Goal: Information Seeking & Learning: Learn about a topic

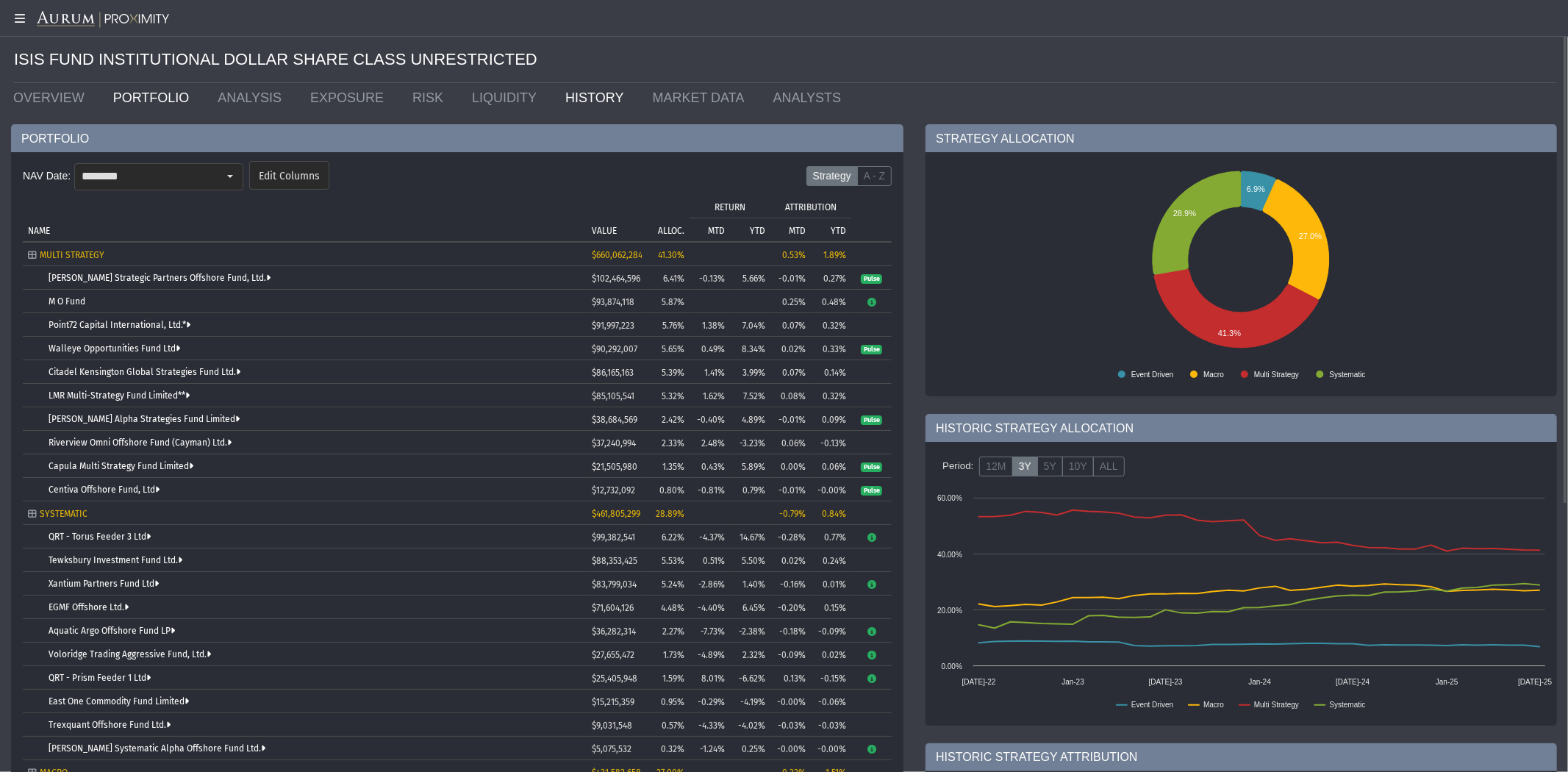
click at [555, 99] on link "HISTORY" at bounding box center [598, 98] width 87 height 29
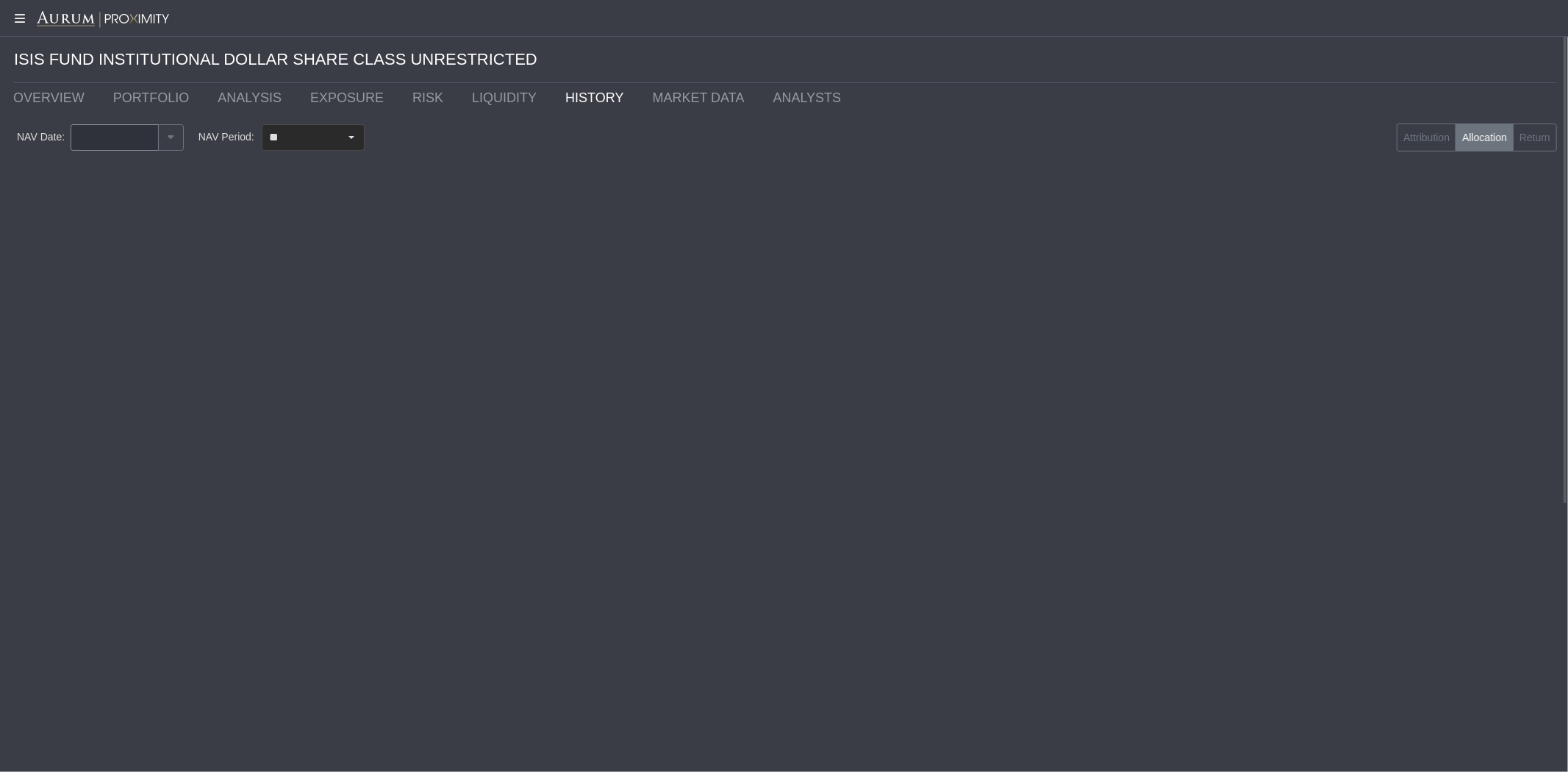
type input "********"
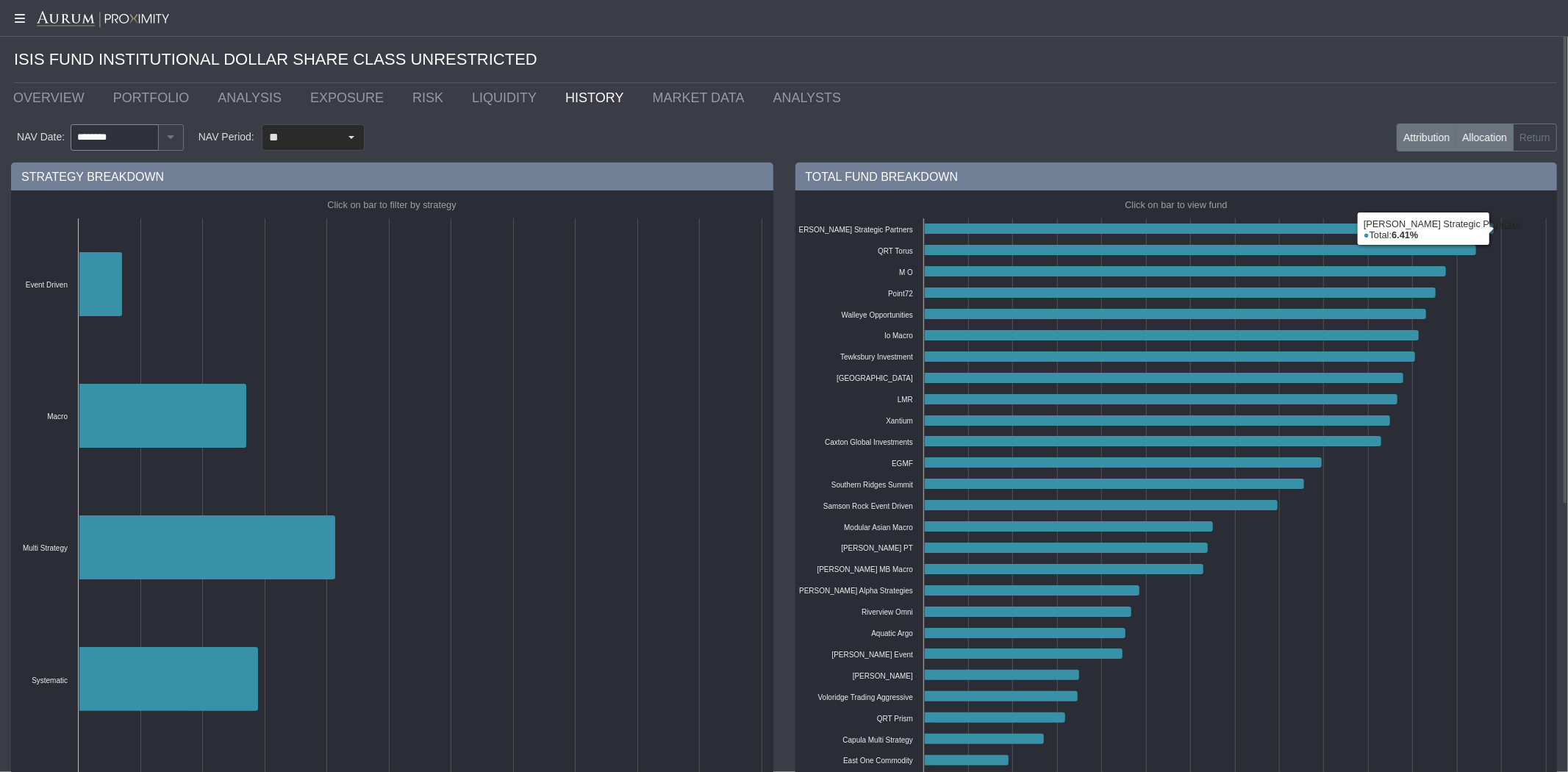
click at [1427, 140] on label "Attribution" at bounding box center [1427, 138] width 60 height 28
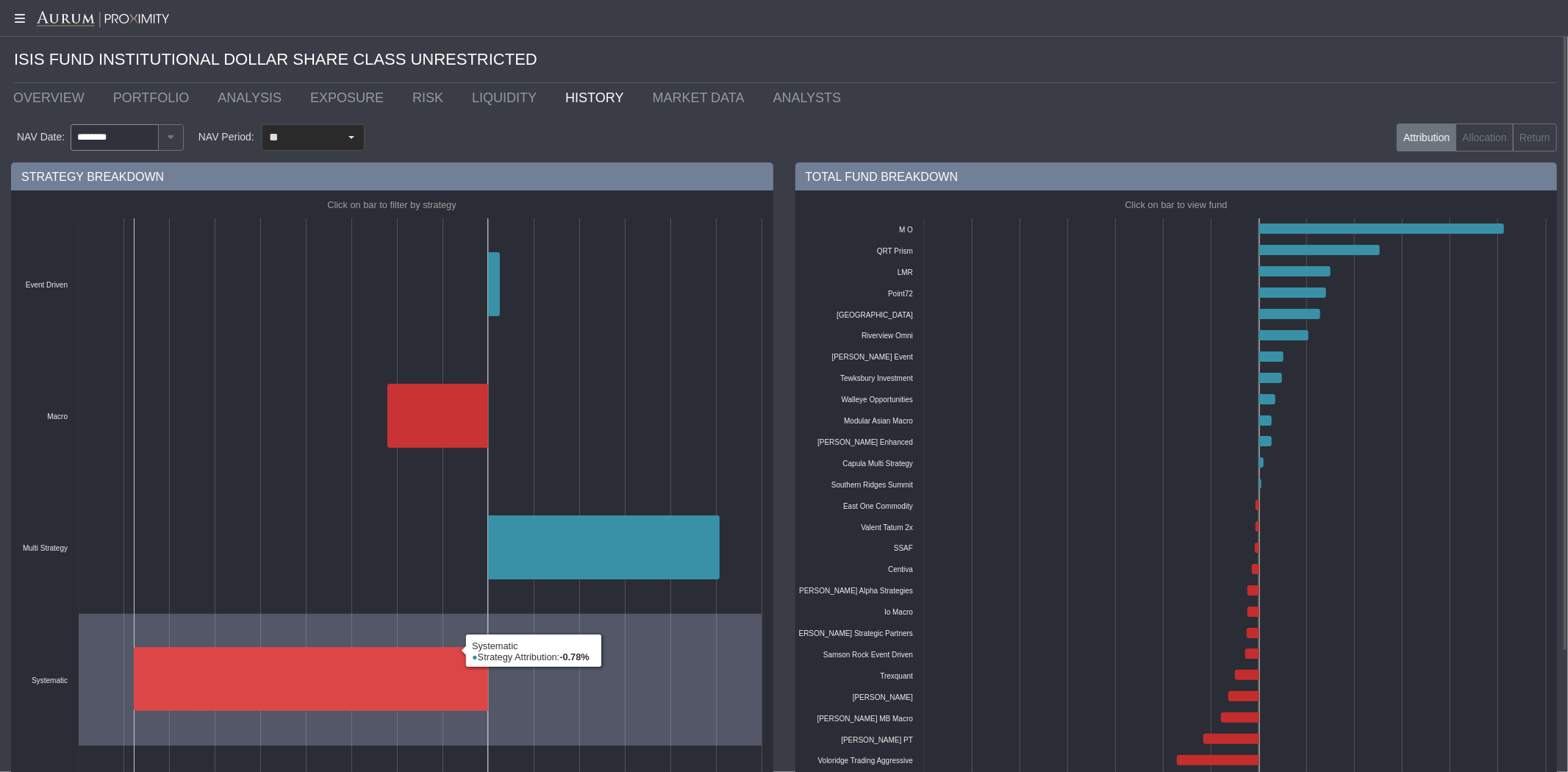
click at [346, 685] on icon at bounding box center [311, 678] width 354 height 64
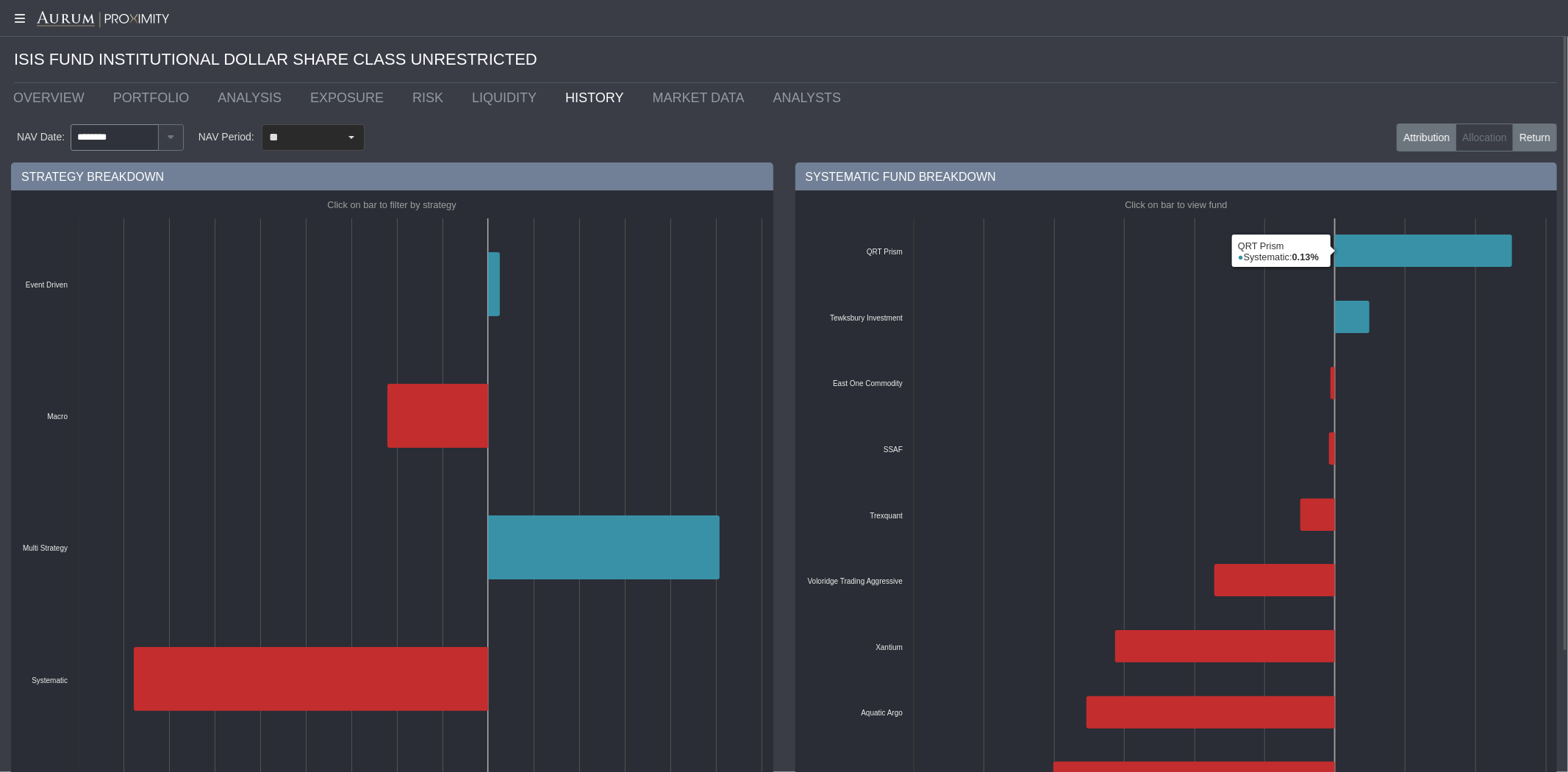
click at [1539, 140] on label "Return" at bounding box center [1535, 138] width 44 height 28
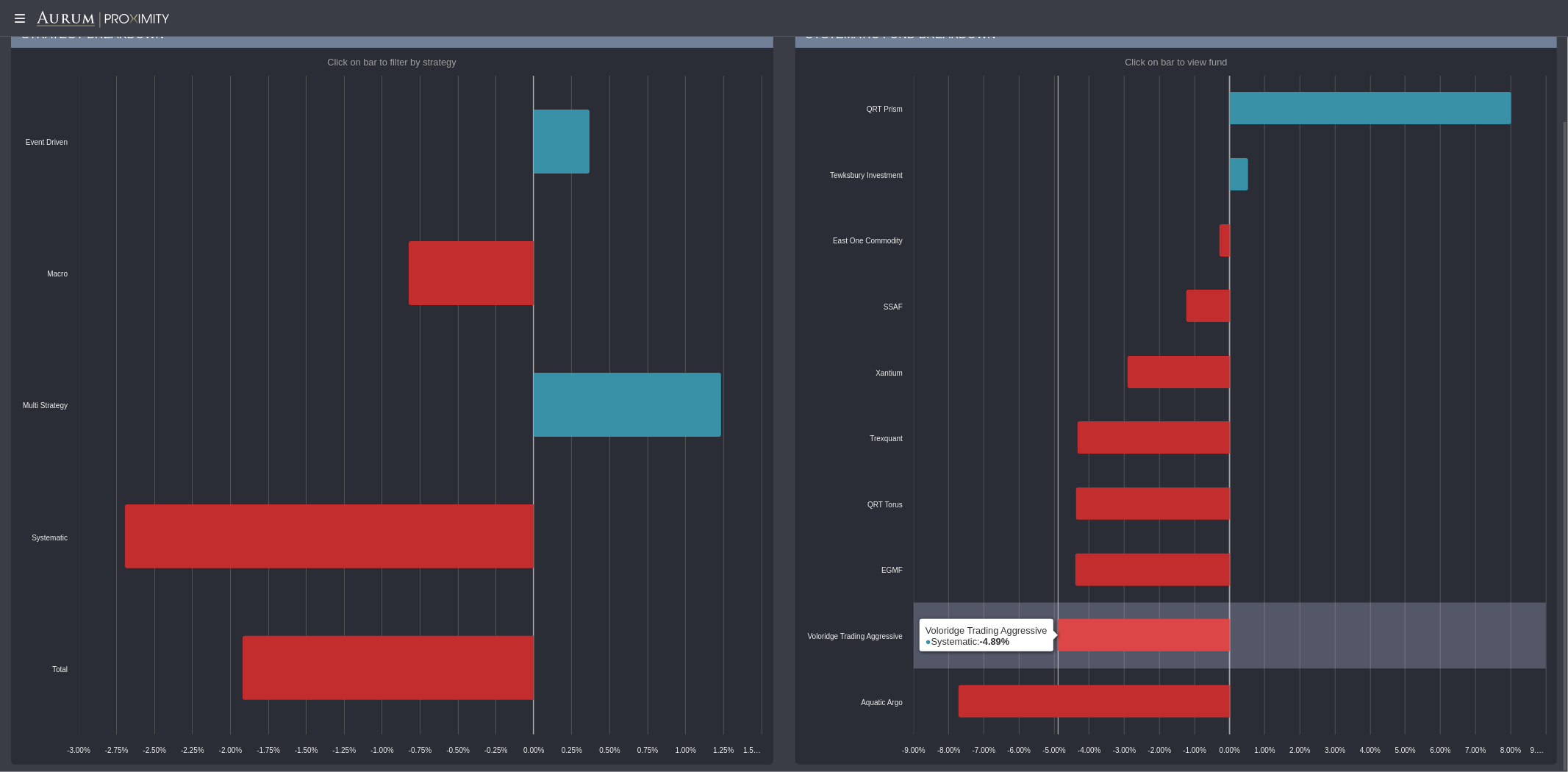
click at [1094, 634] on icon at bounding box center [1144, 636] width 172 height 32
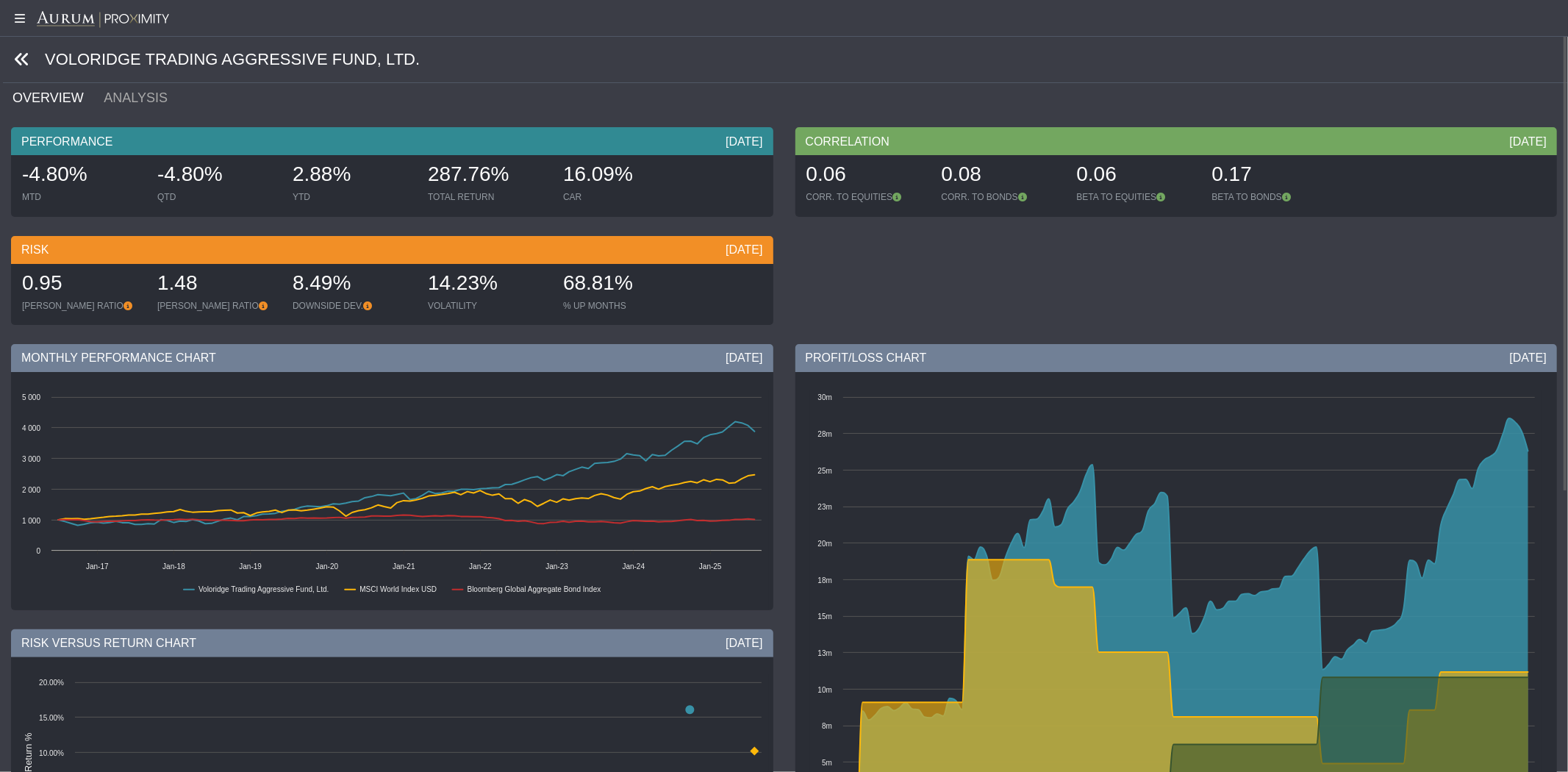
click at [23, 62] on icon at bounding box center [22, 60] width 16 height 16
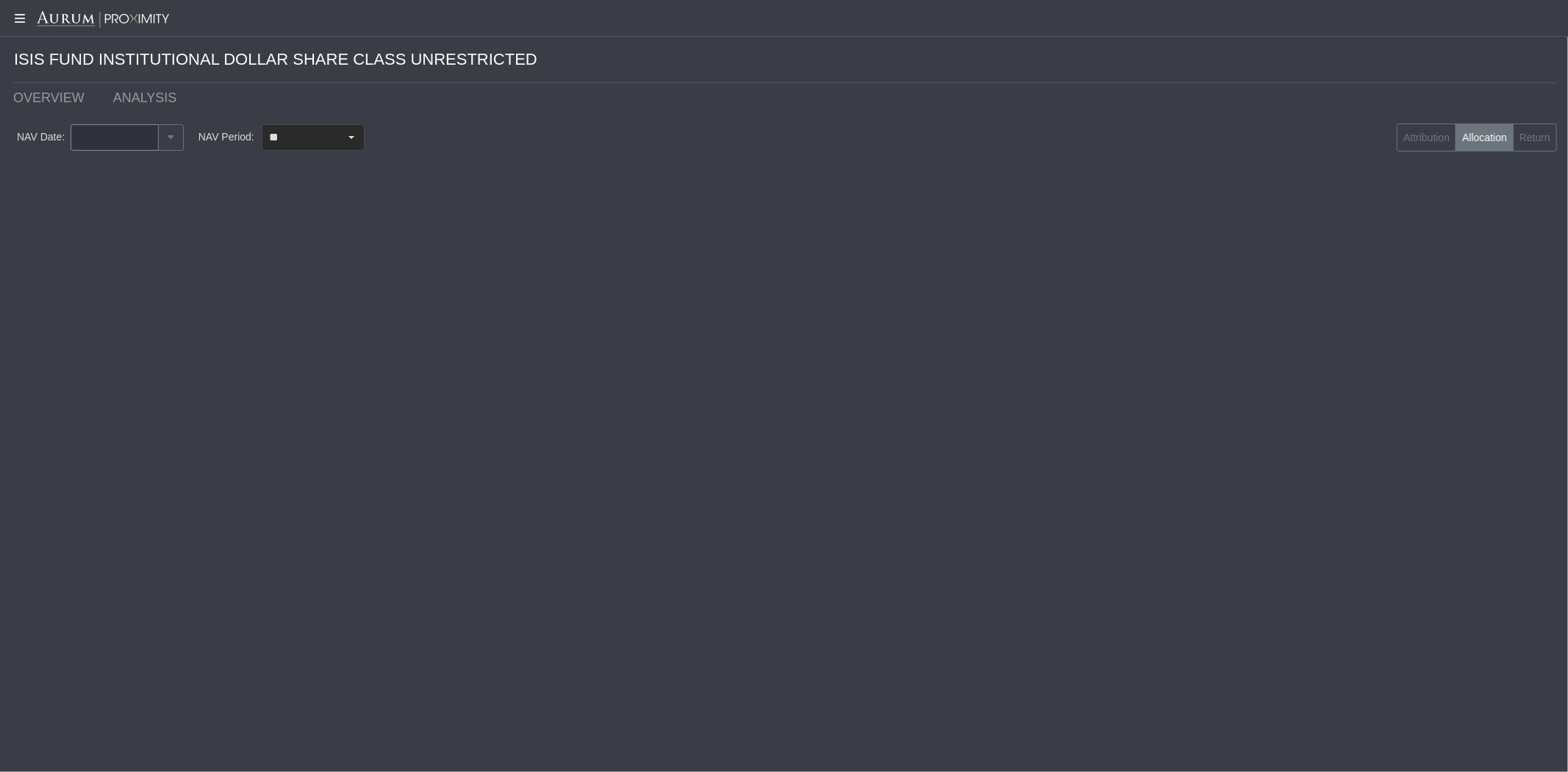
type input "********"
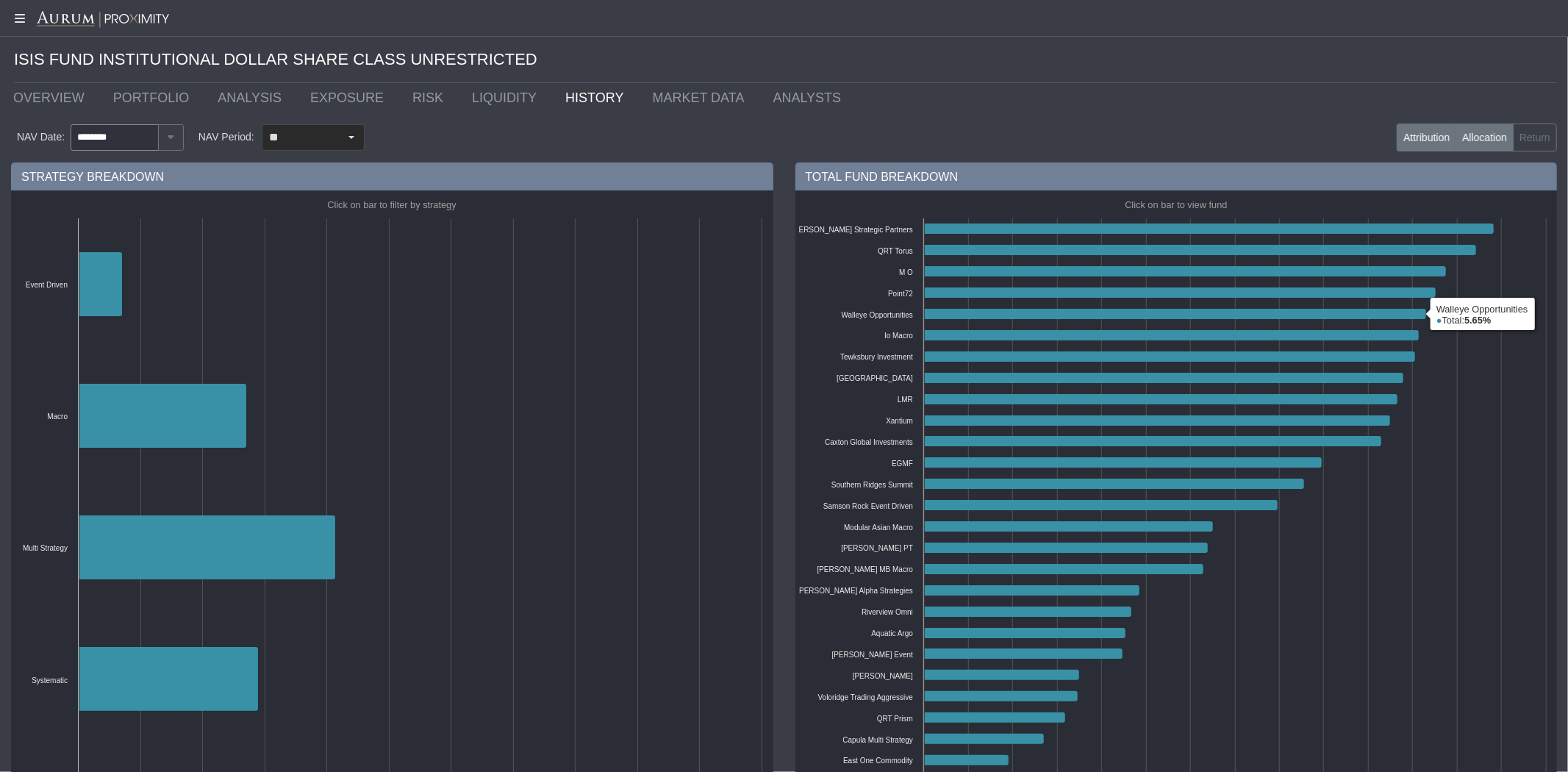
click at [1439, 146] on label "Attribution" at bounding box center [1427, 138] width 60 height 28
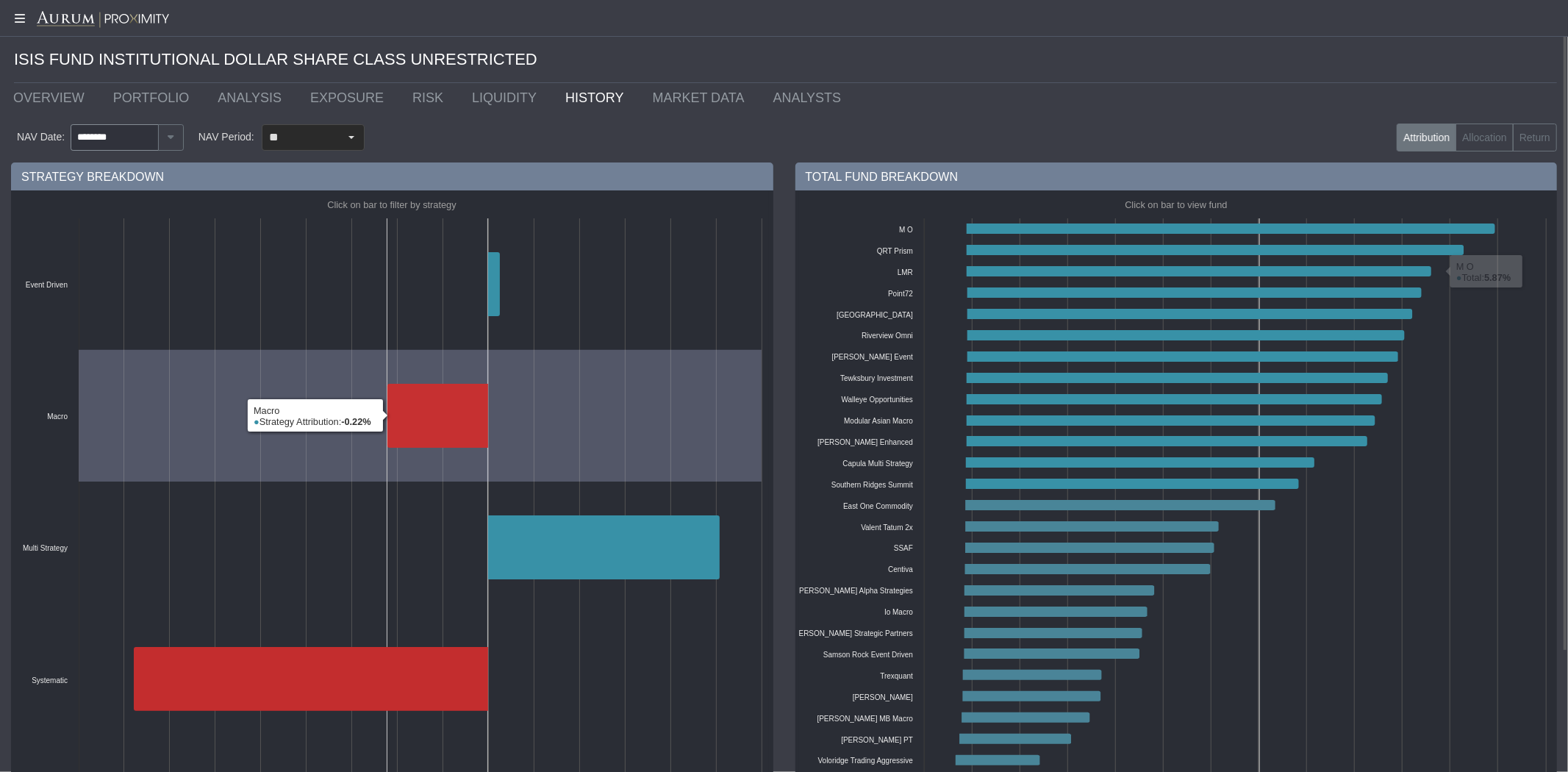
click at [408, 424] on icon at bounding box center [437, 415] width 101 height 64
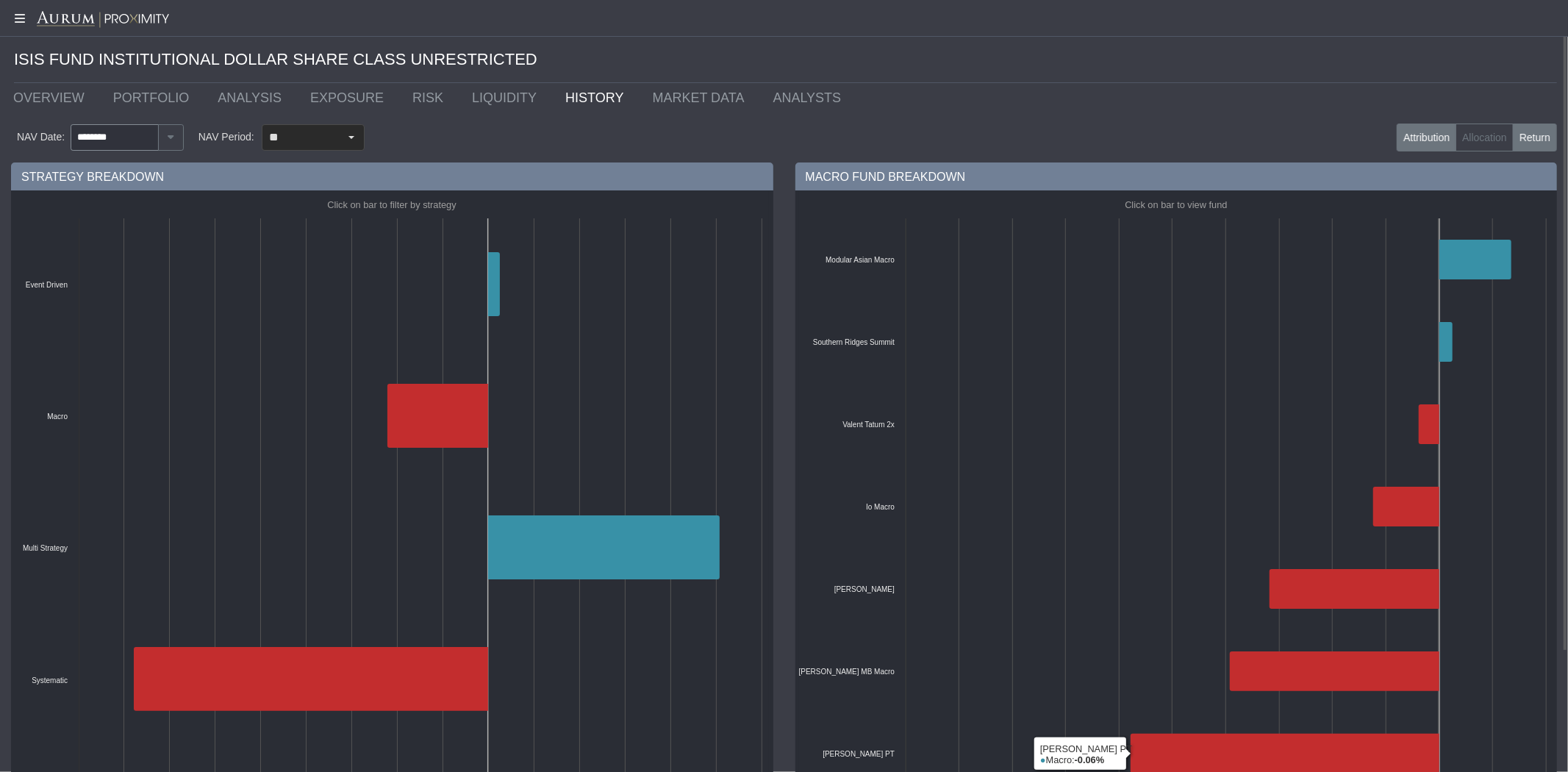
click at [1532, 141] on label "Return" at bounding box center [1535, 138] width 44 height 28
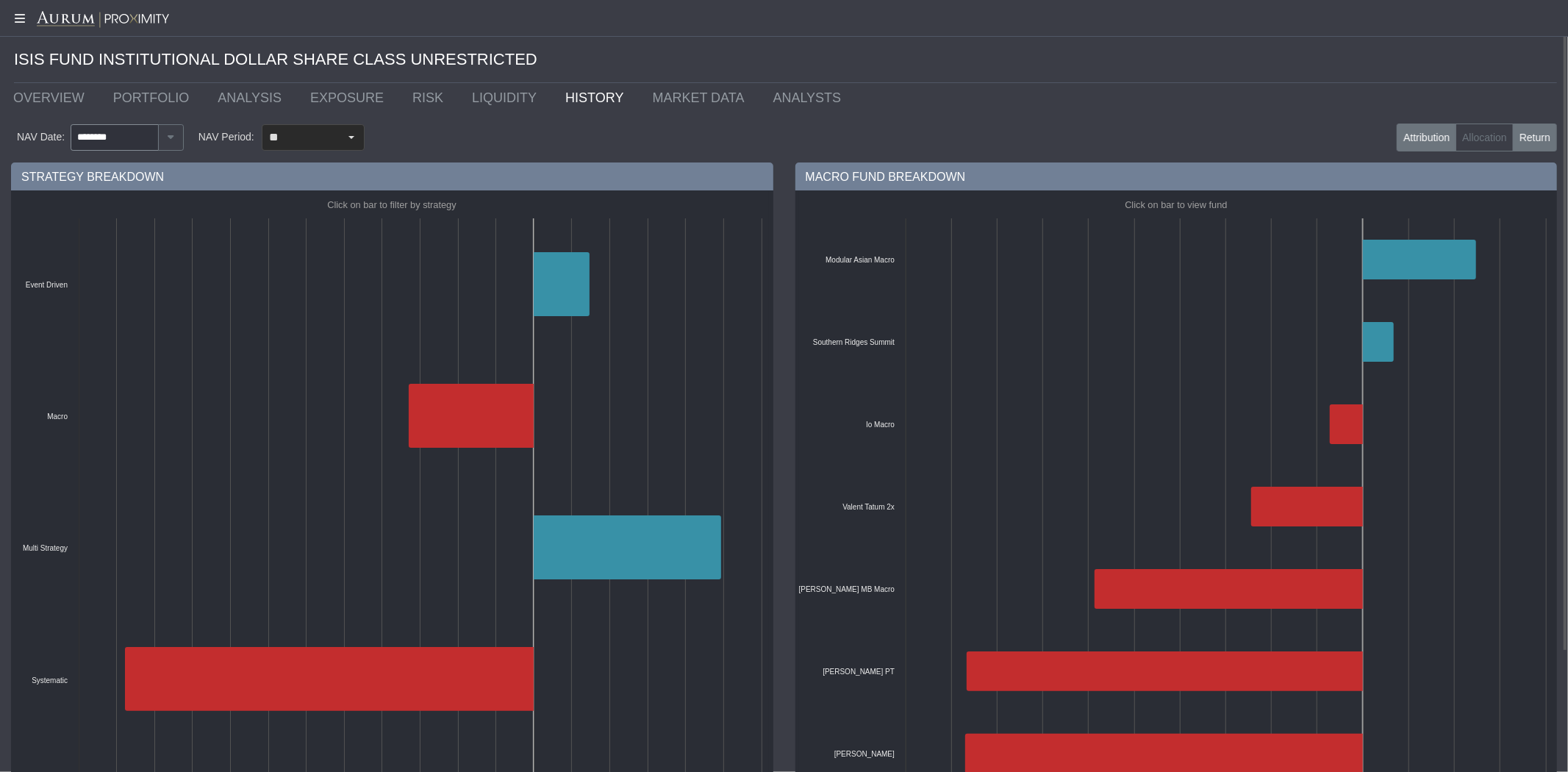
click at [1421, 140] on label "Attribution" at bounding box center [1427, 138] width 60 height 28
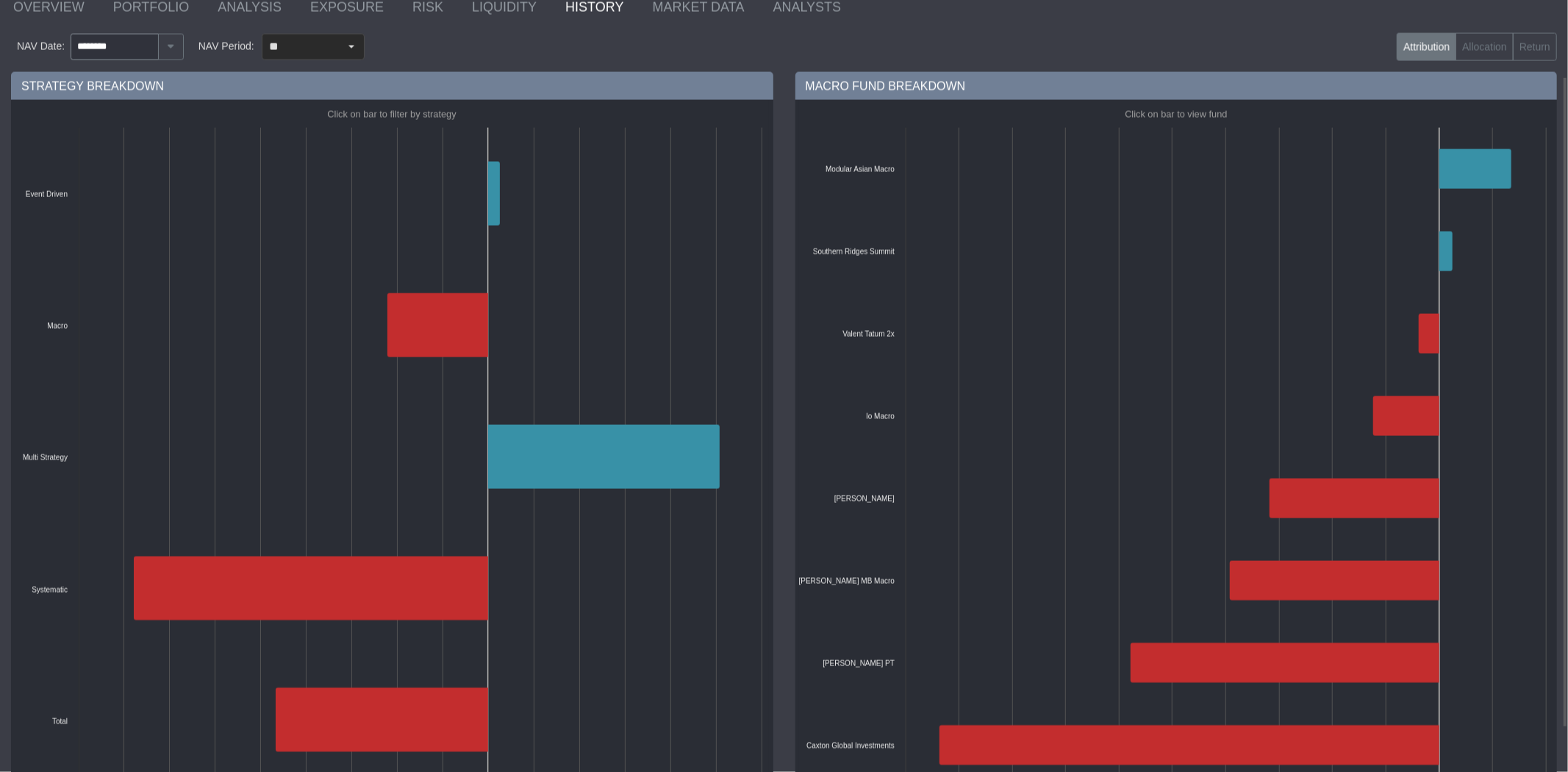
scroll to position [144, 0]
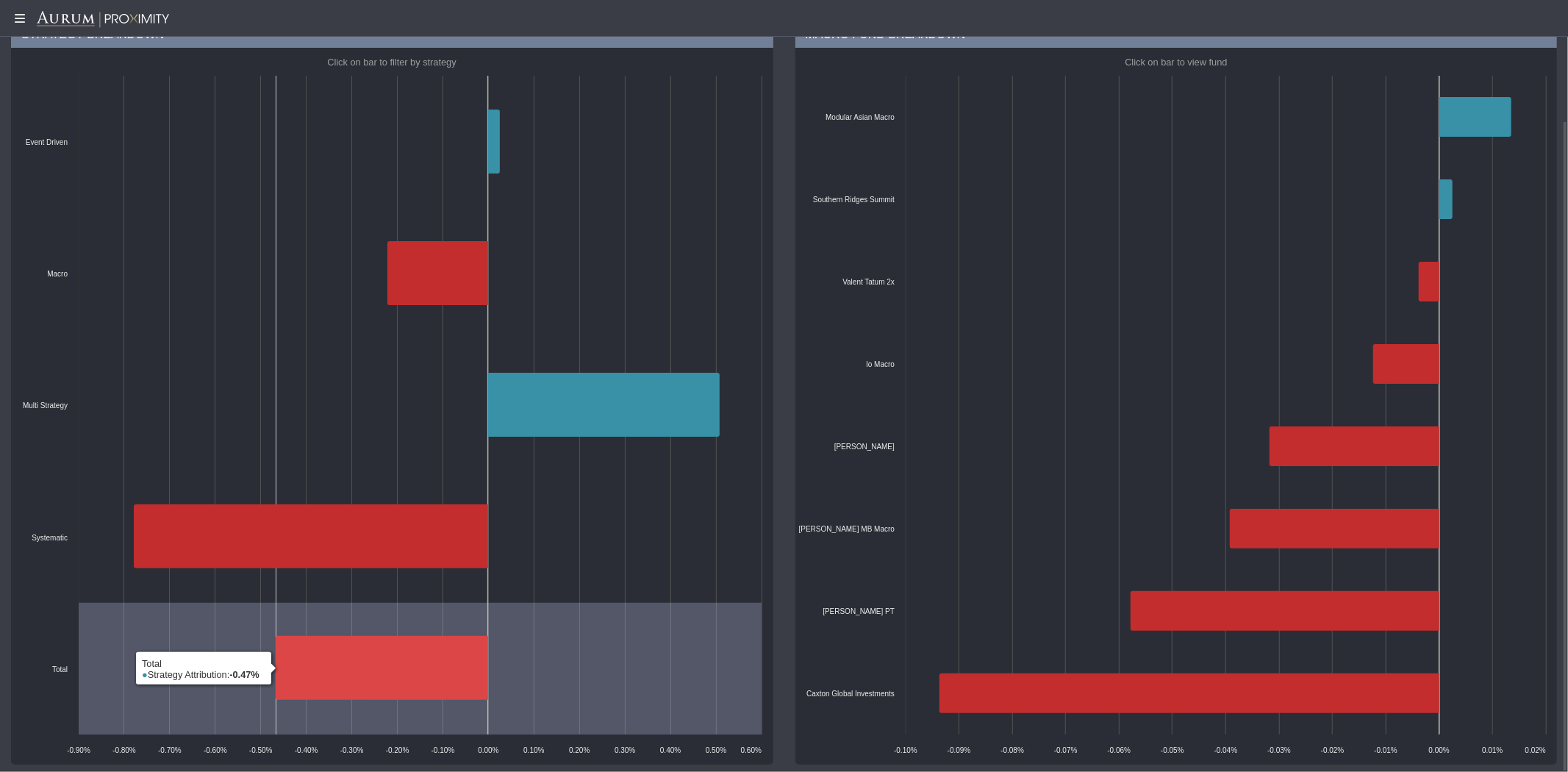
click at [384, 682] on icon at bounding box center [382, 667] width 212 height 64
click at [385, 678] on icon at bounding box center [382, 667] width 212 height 64
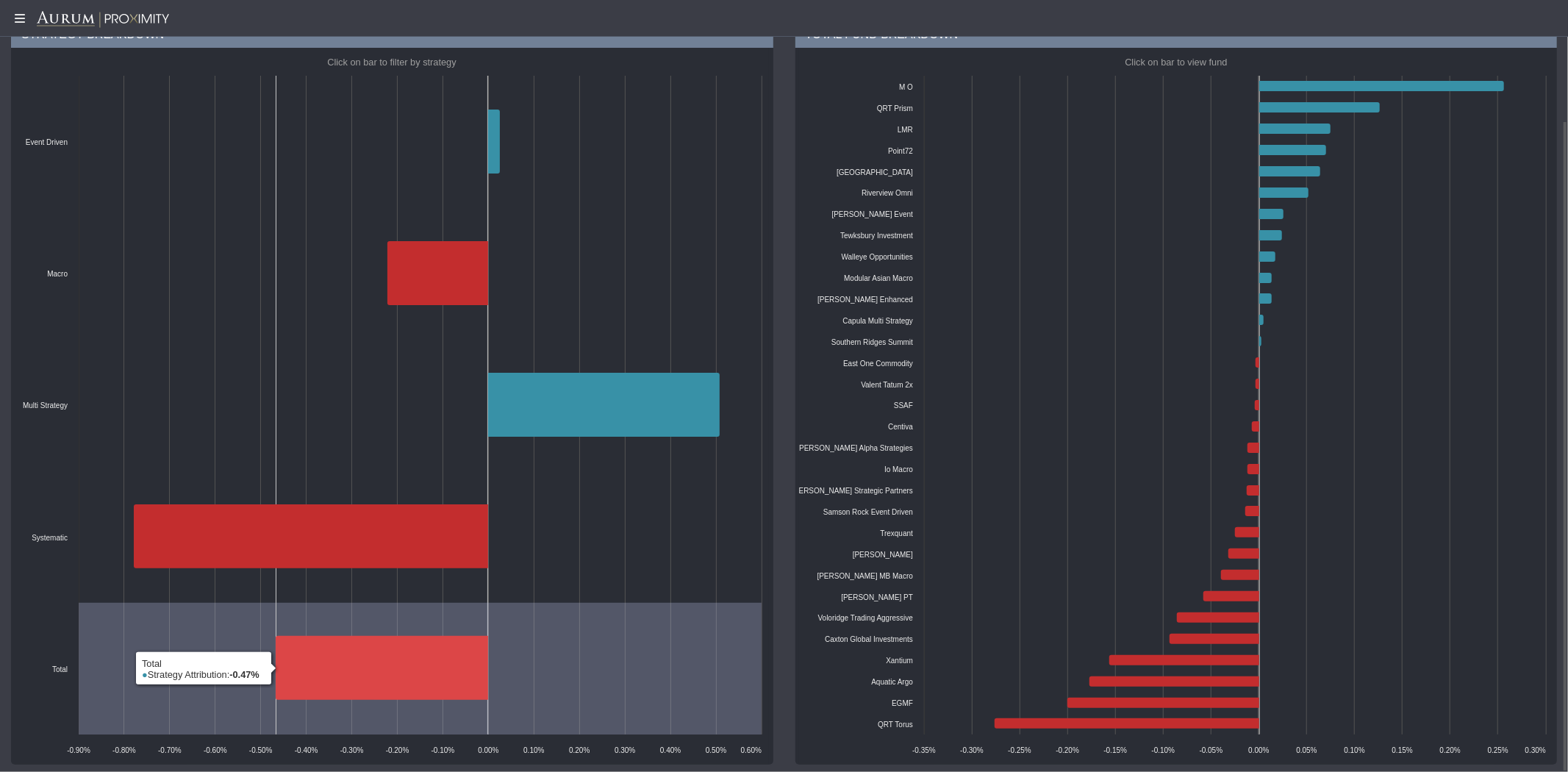
click at [385, 678] on icon at bounding box center [382, 667] width 212 height 64
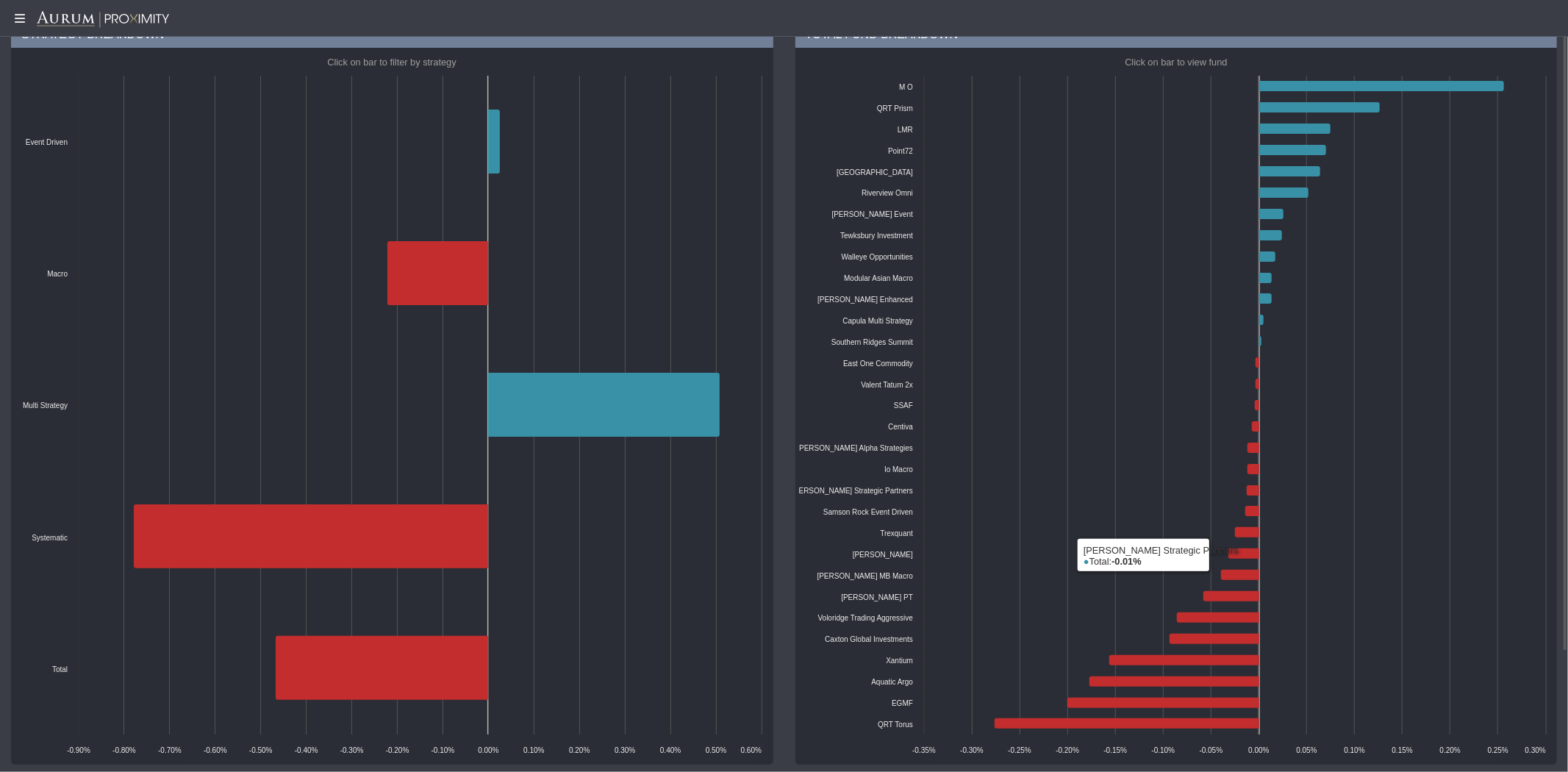
scroll to position [0, 0]
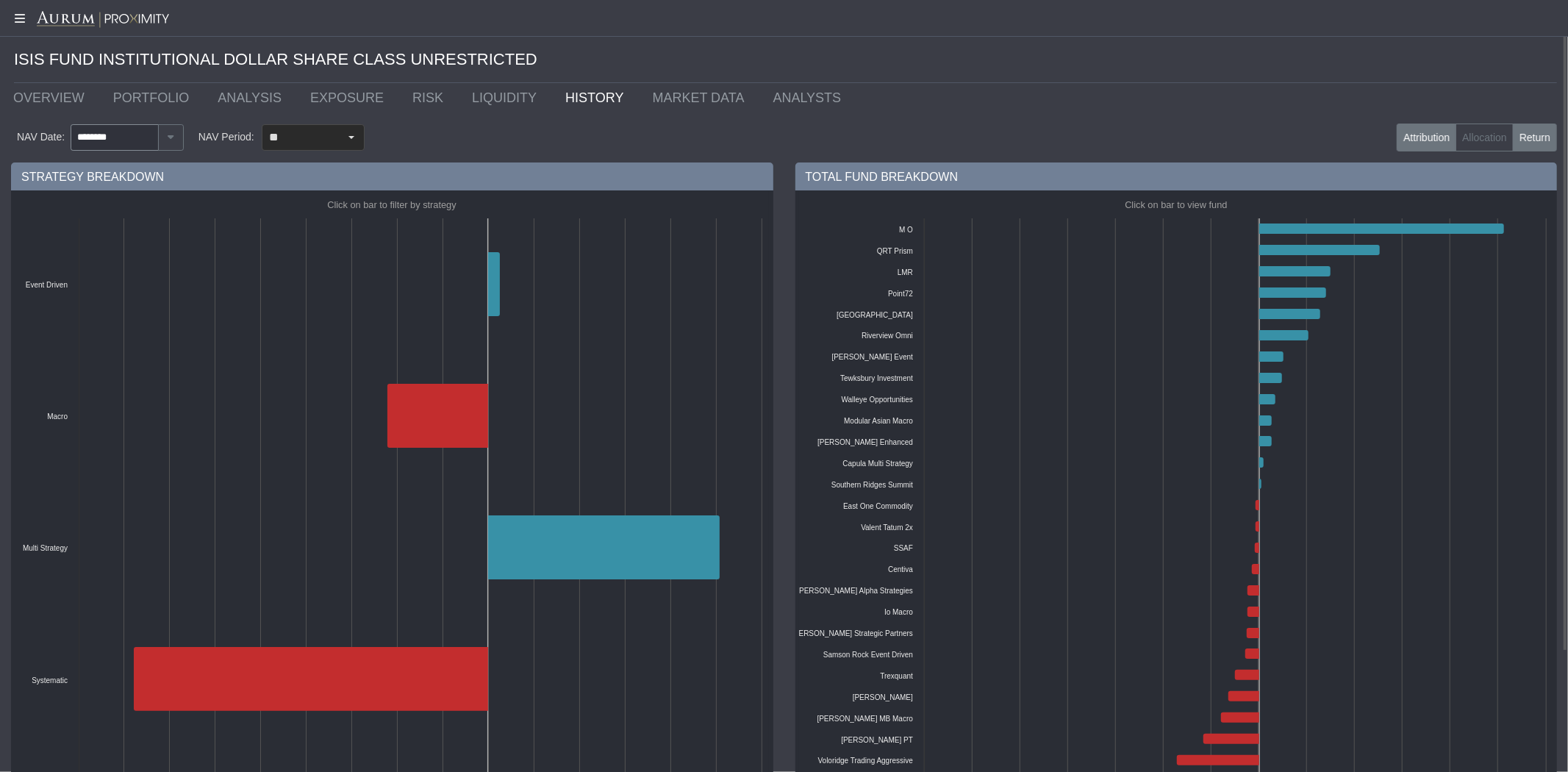
click at [1534, 140] on label "Return" at bounding box center [1535, 138] width 44 height 28
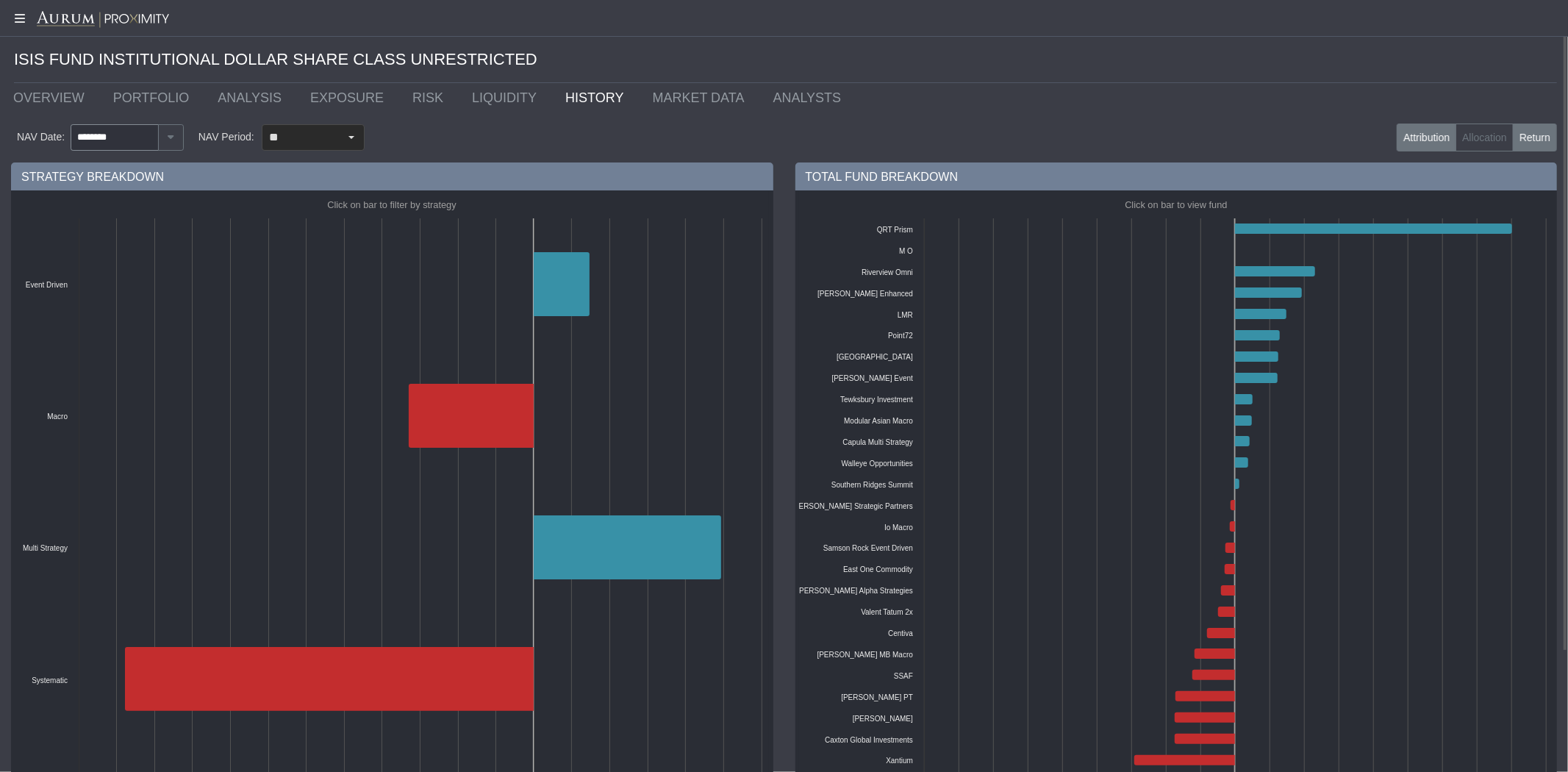
click at [1418, 130] on label "Attribution" at bounding box center [1427, 138] width 60 height 28
